Goal: Entertainment & Leisure: Consume media (video, audio)

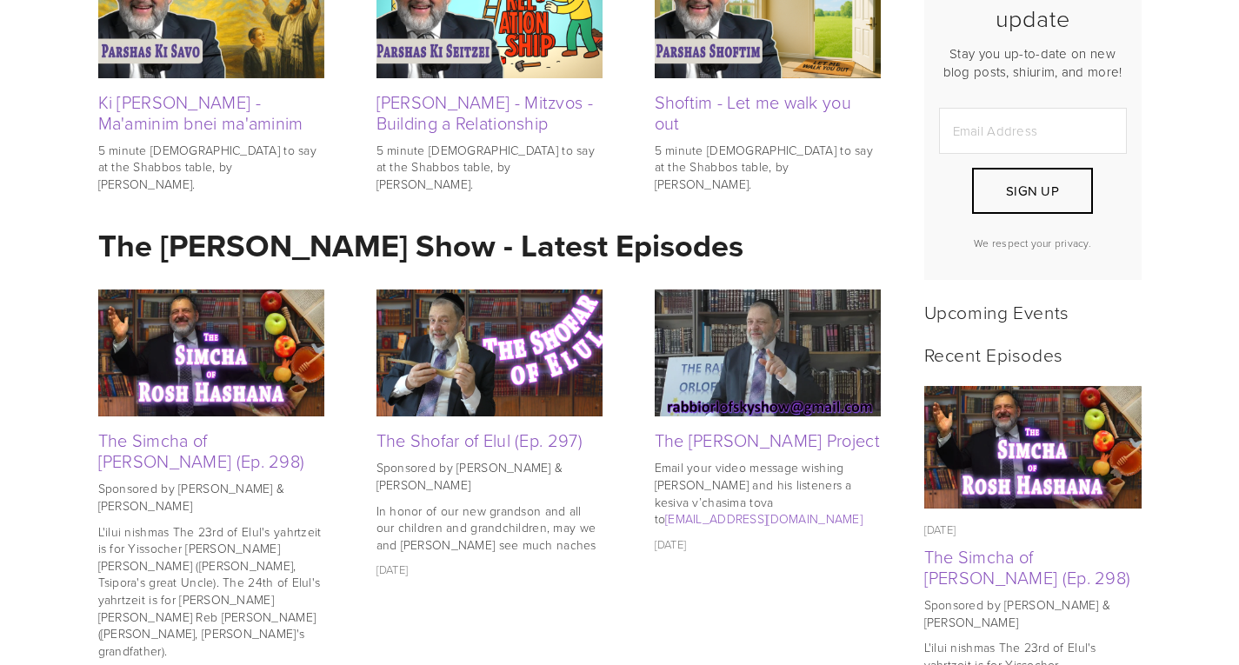
scroll to position [511, 0]
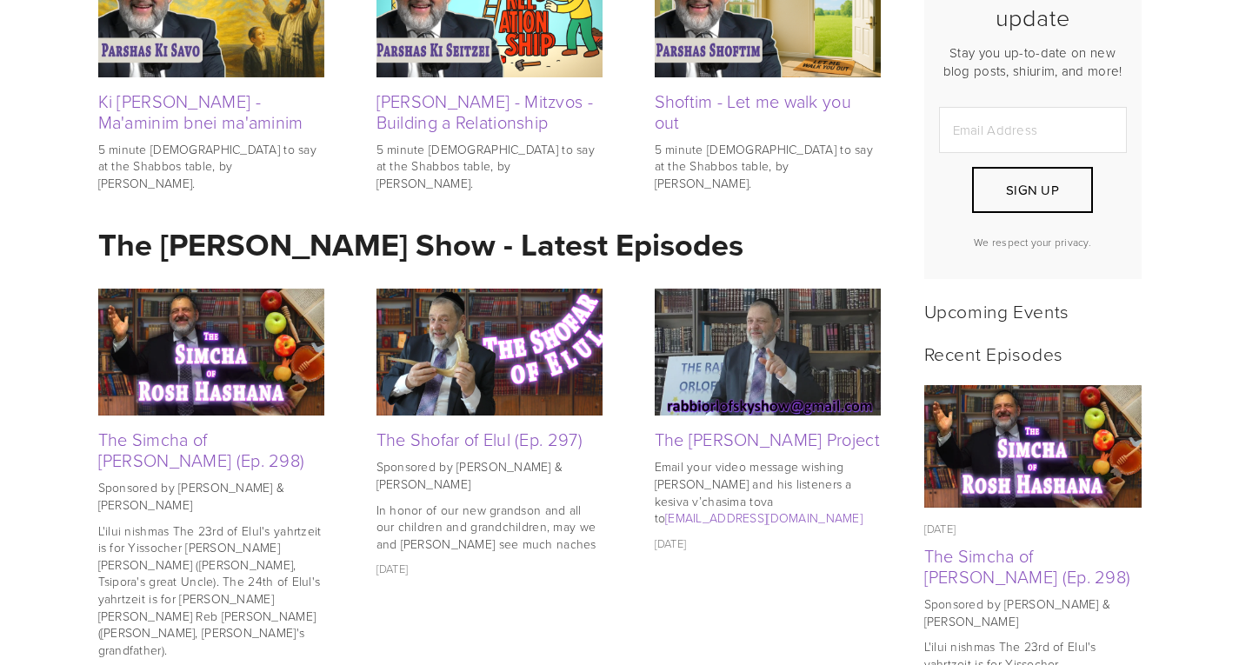
click at [191, 370] on img at bounding box center [211, 352] width 226 height 127
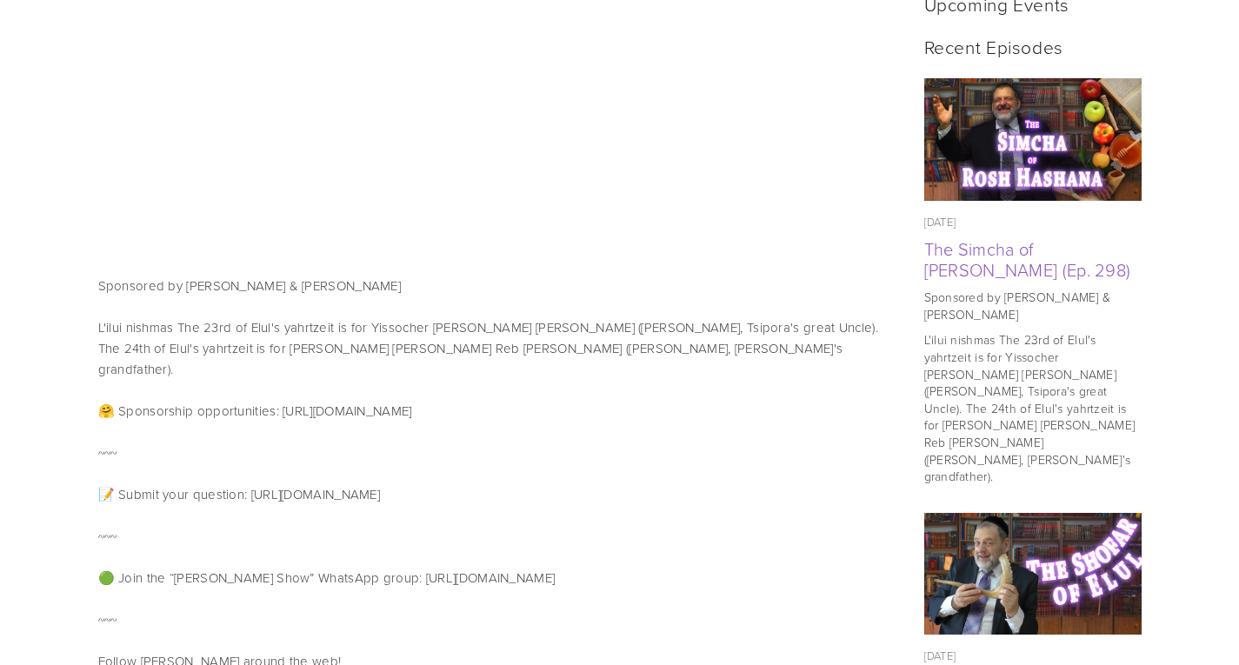
scroll to position [824, 0]
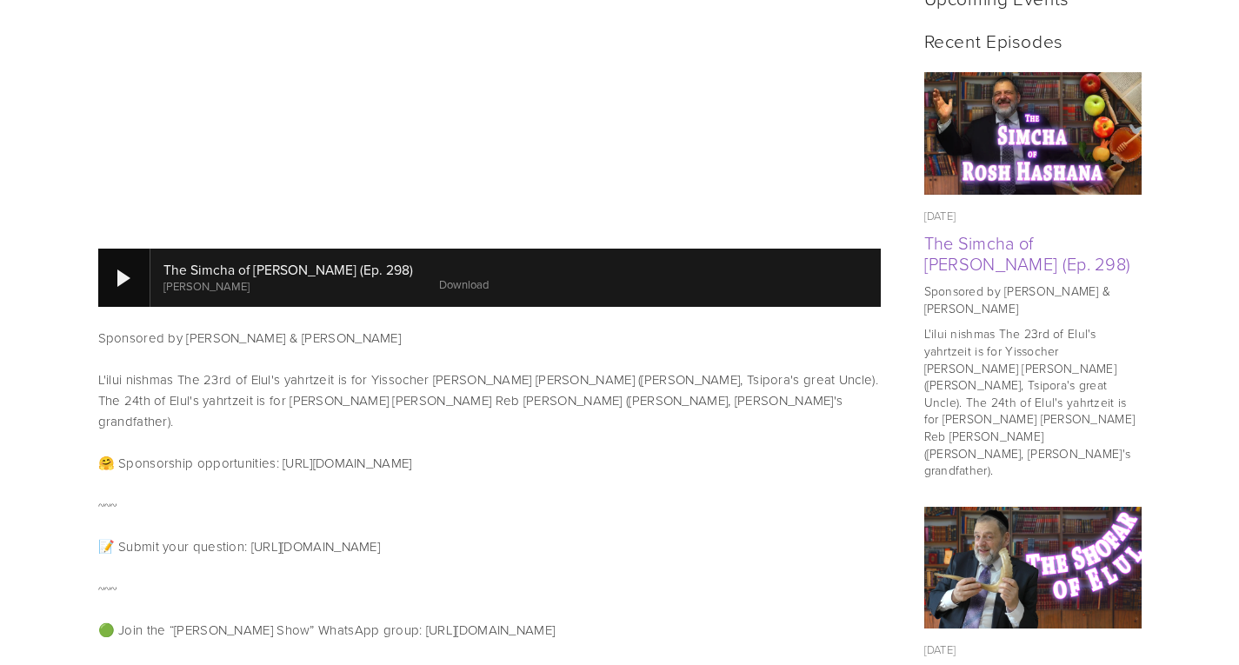
click at [140, 257] on div at bounding box center [124, 277] width 52 height 57
